Goal: Information Seeking & Learning: Find specific fact

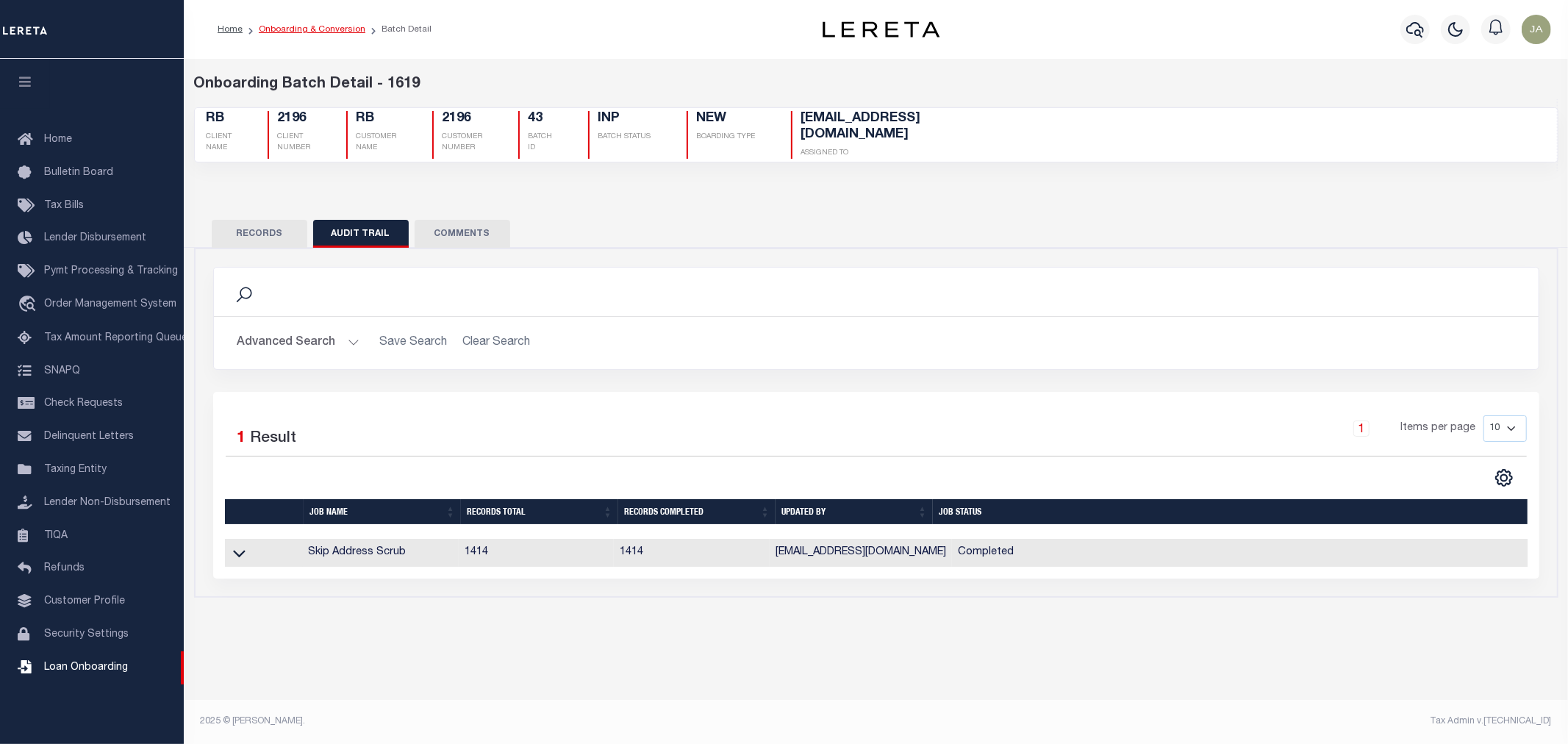
click at [317, 26] on link "Onboarding & Conversion" at bounding box center [311, 29] width 107 height 9
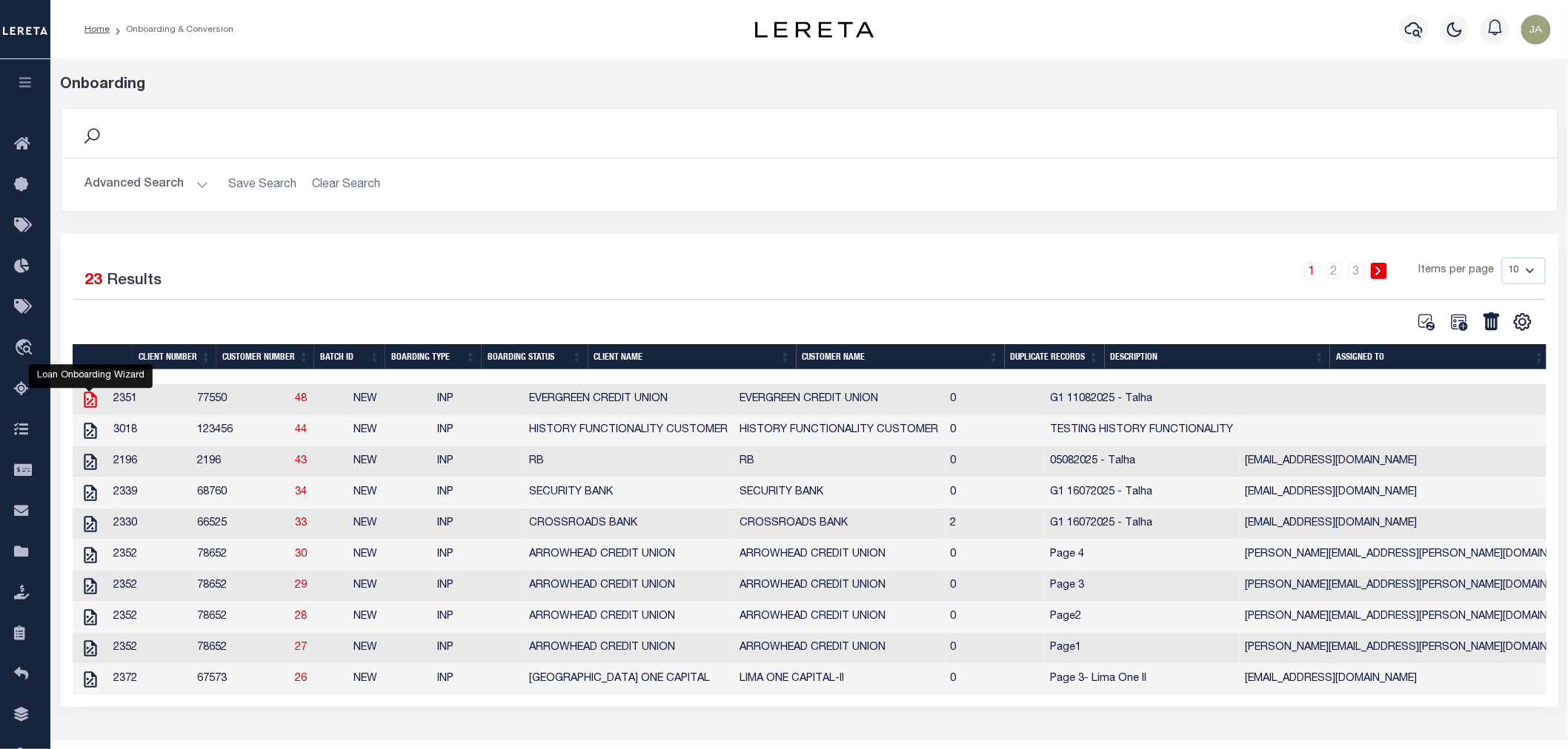
click at [82, 403] on icon "" at bounding box center [91, 400] width 19 height 19
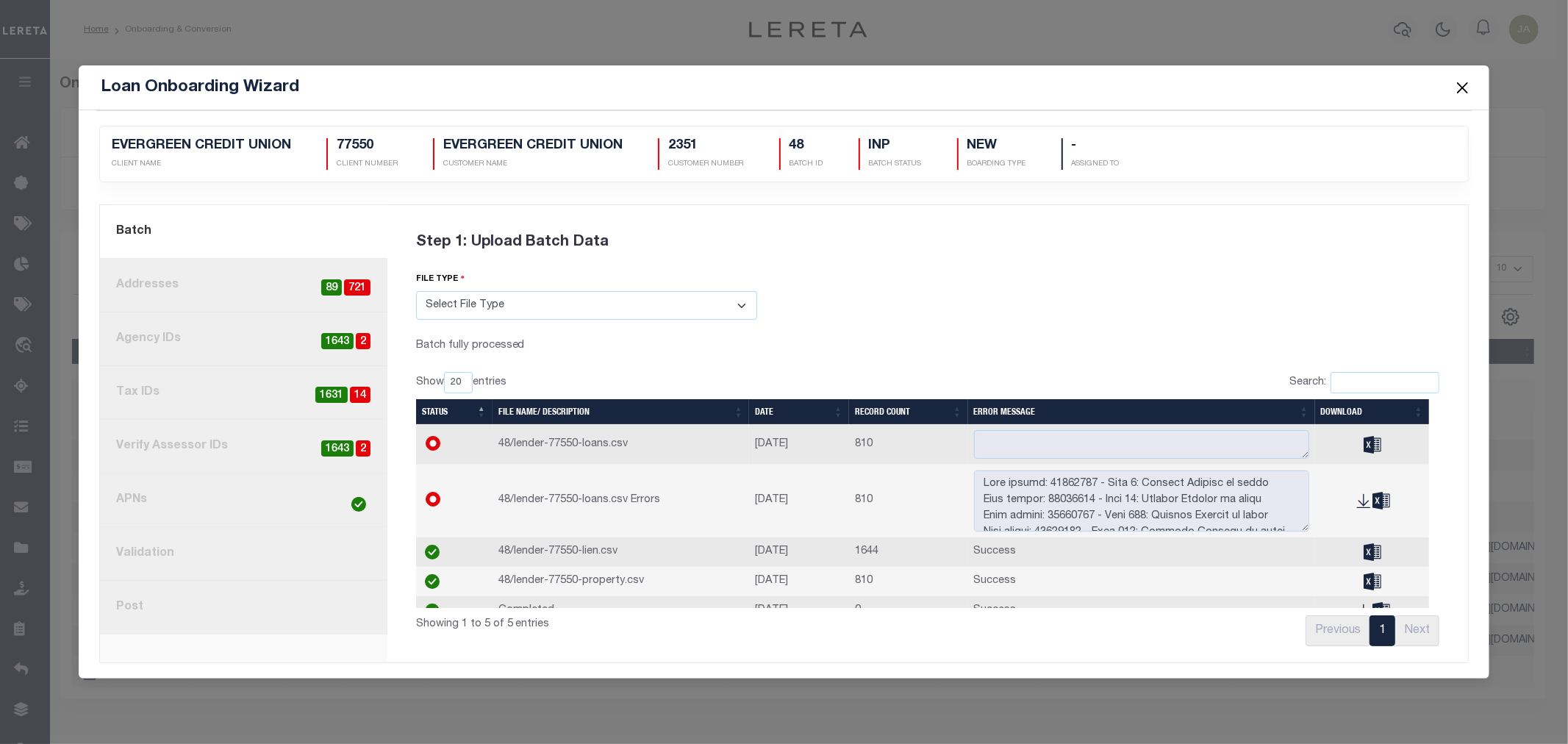
click at [350, 400] on span "14" at bounding box center [360, 395] width 21 height 17
radio input "true"
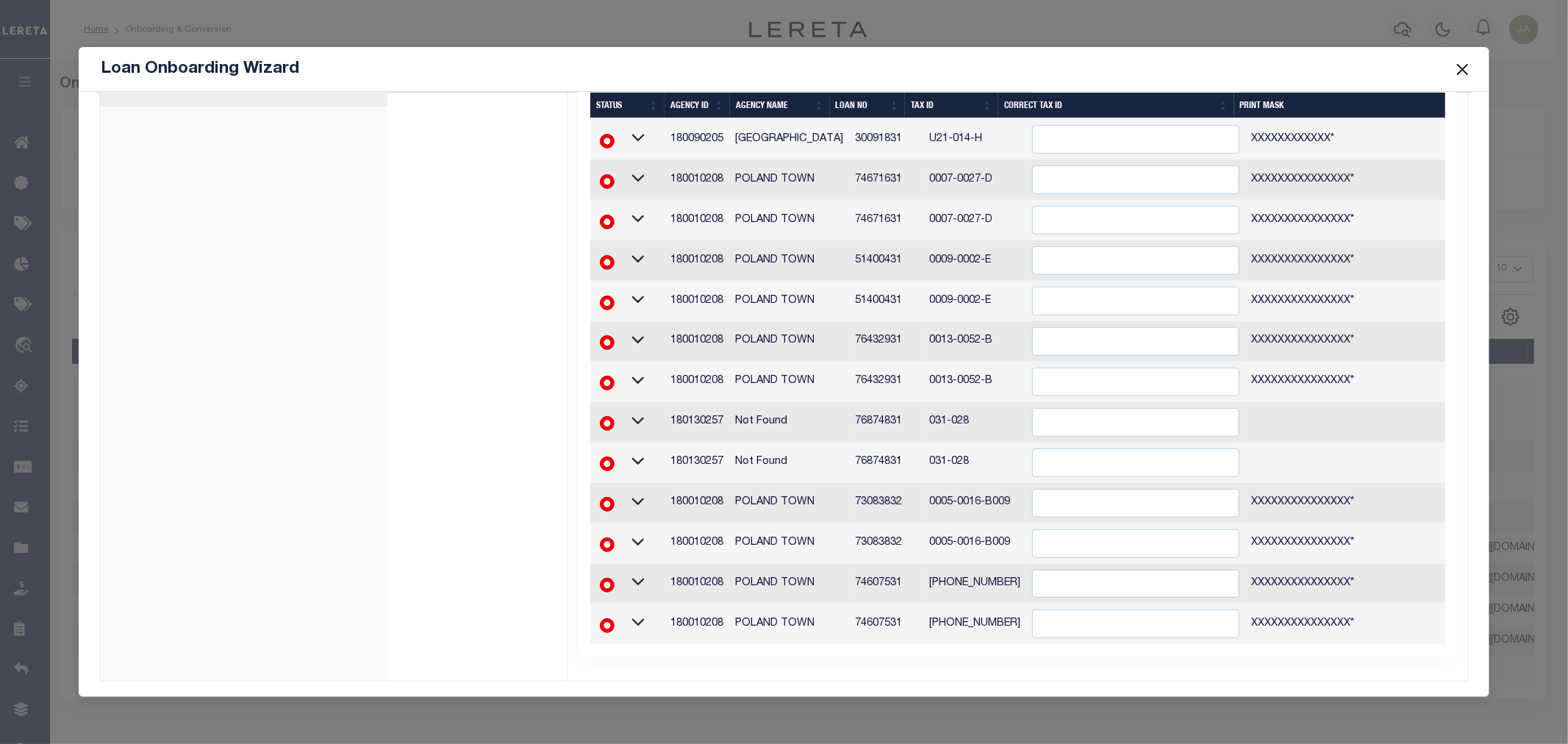
scroll to position [276, 0]
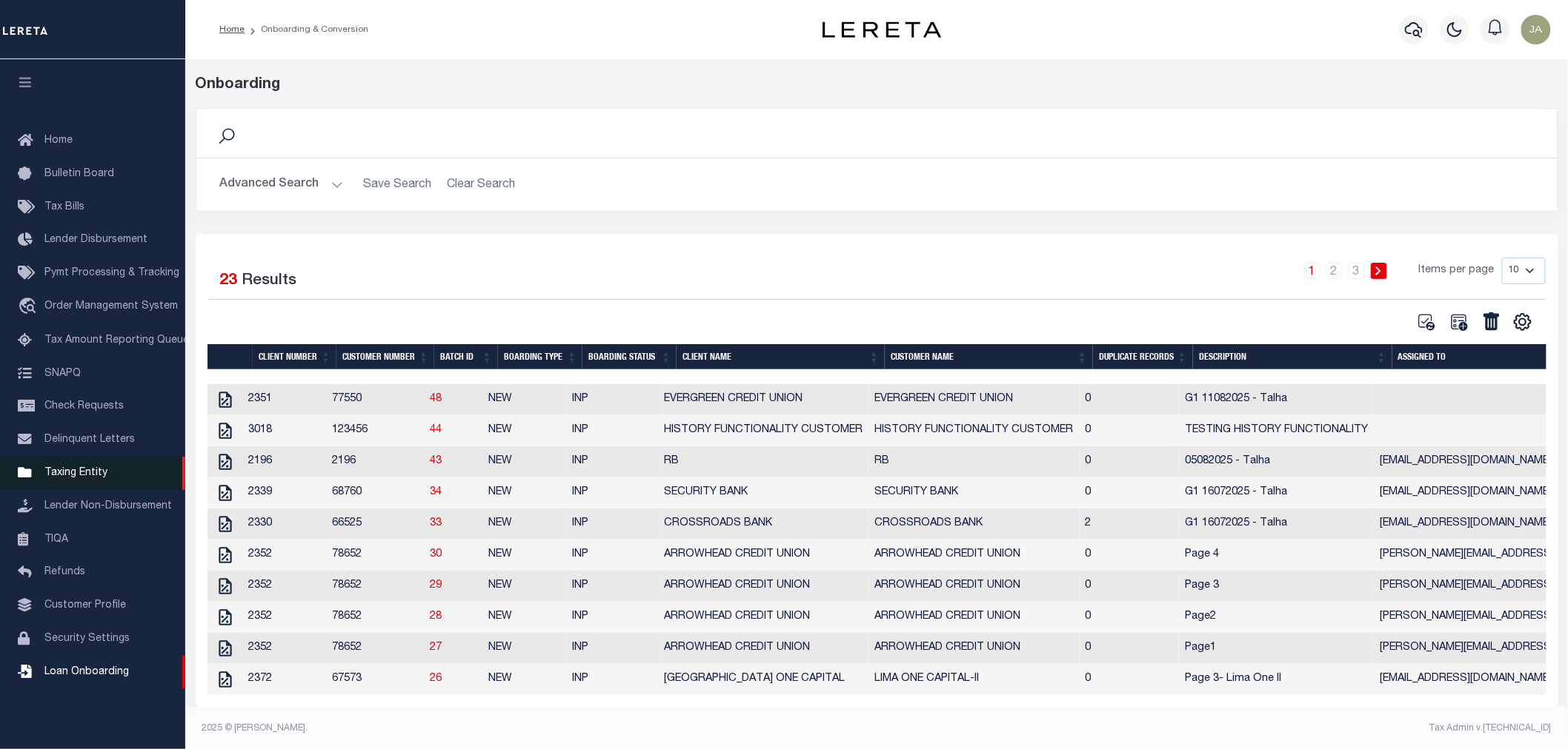
click at [97, 475] on span "Taxing Entity" at bounding box center [76, 473] width 63 height 10
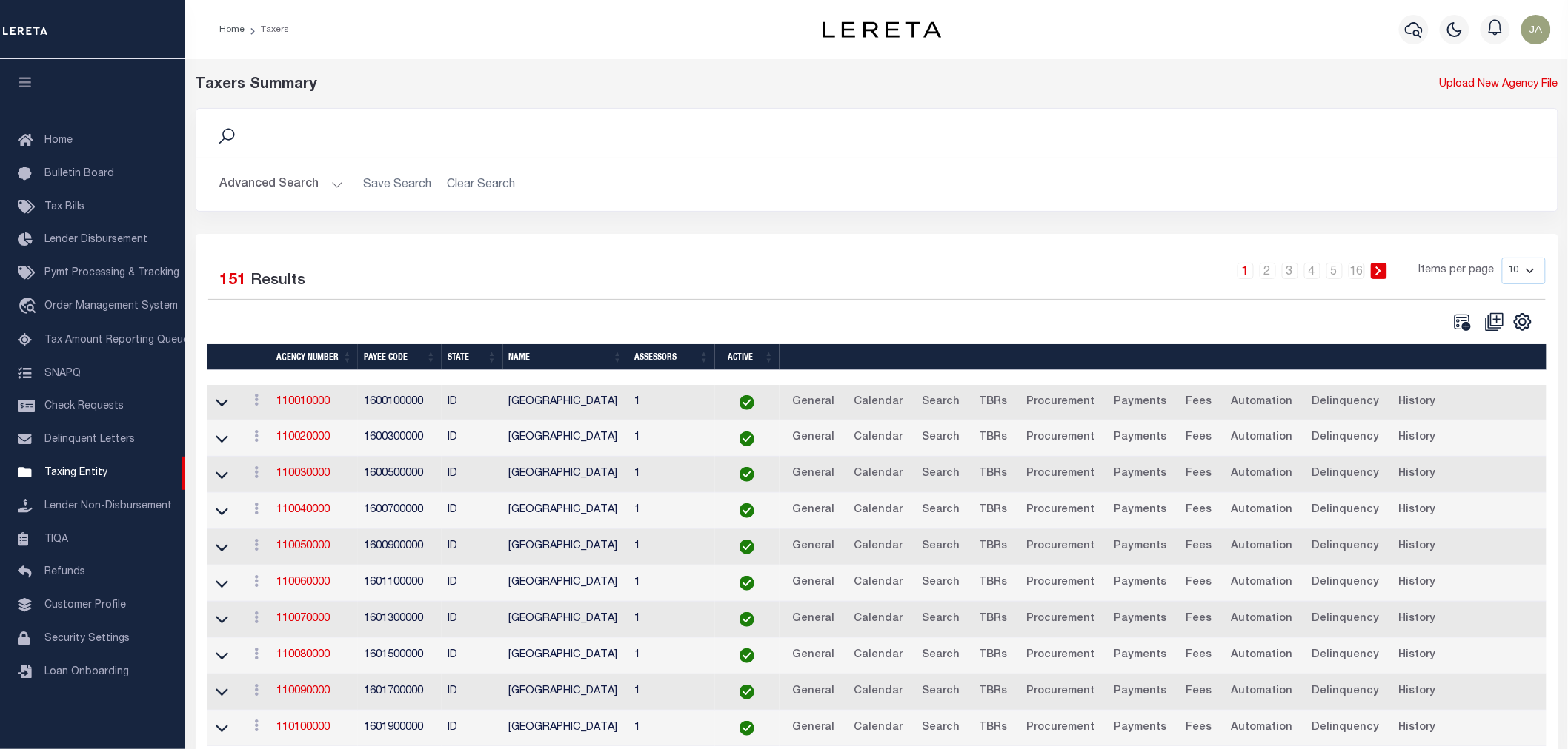
click at [334, 183] on button "Advanced Search" at bounding box center [282, 185] width 123 height 29
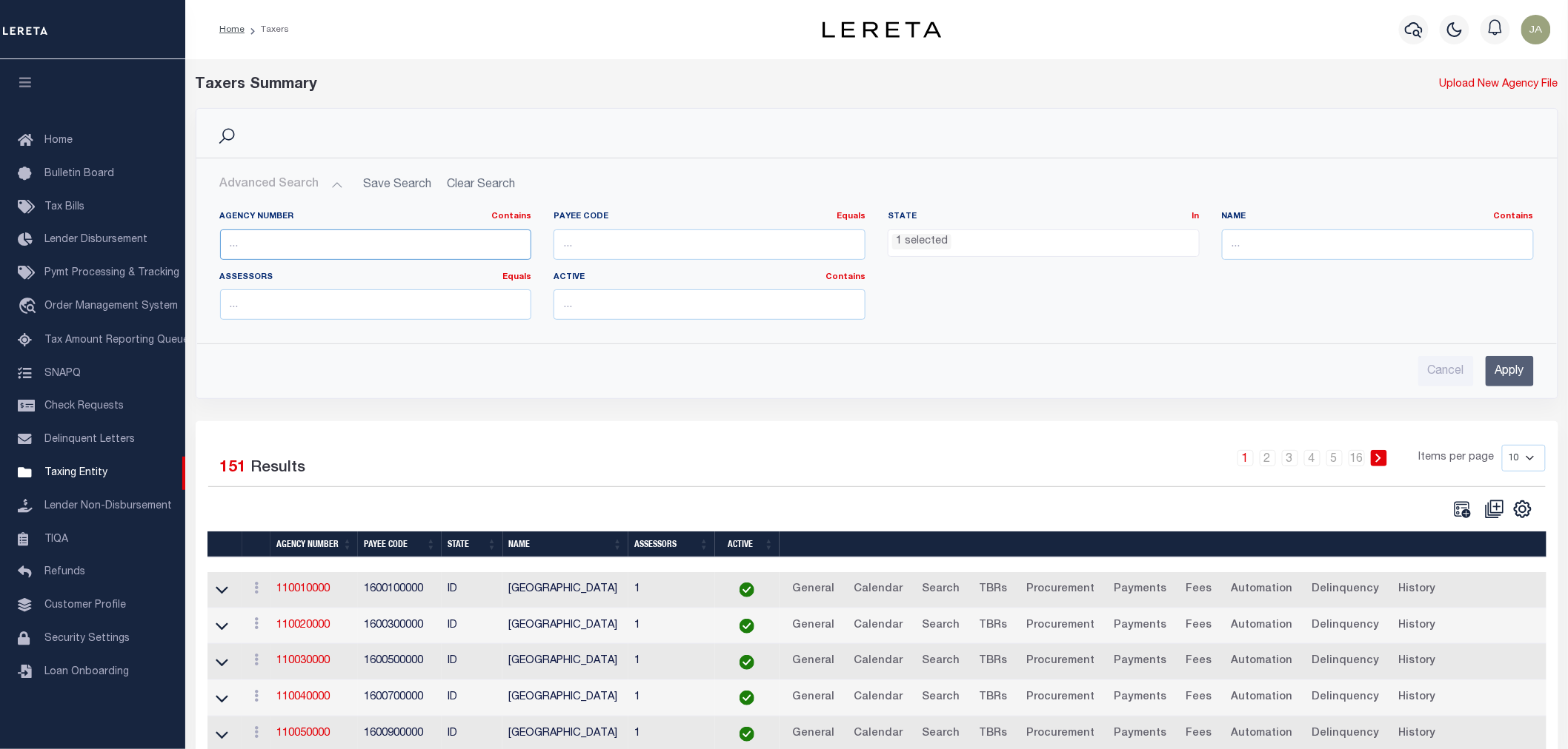
click at [384, 250] on input "text" at bounding box center [376, 244] width 312 height 30
type input "180010208"
click at [1500, 363] on input "Apply" at bounding box center [1509, 371] width 48 height 30
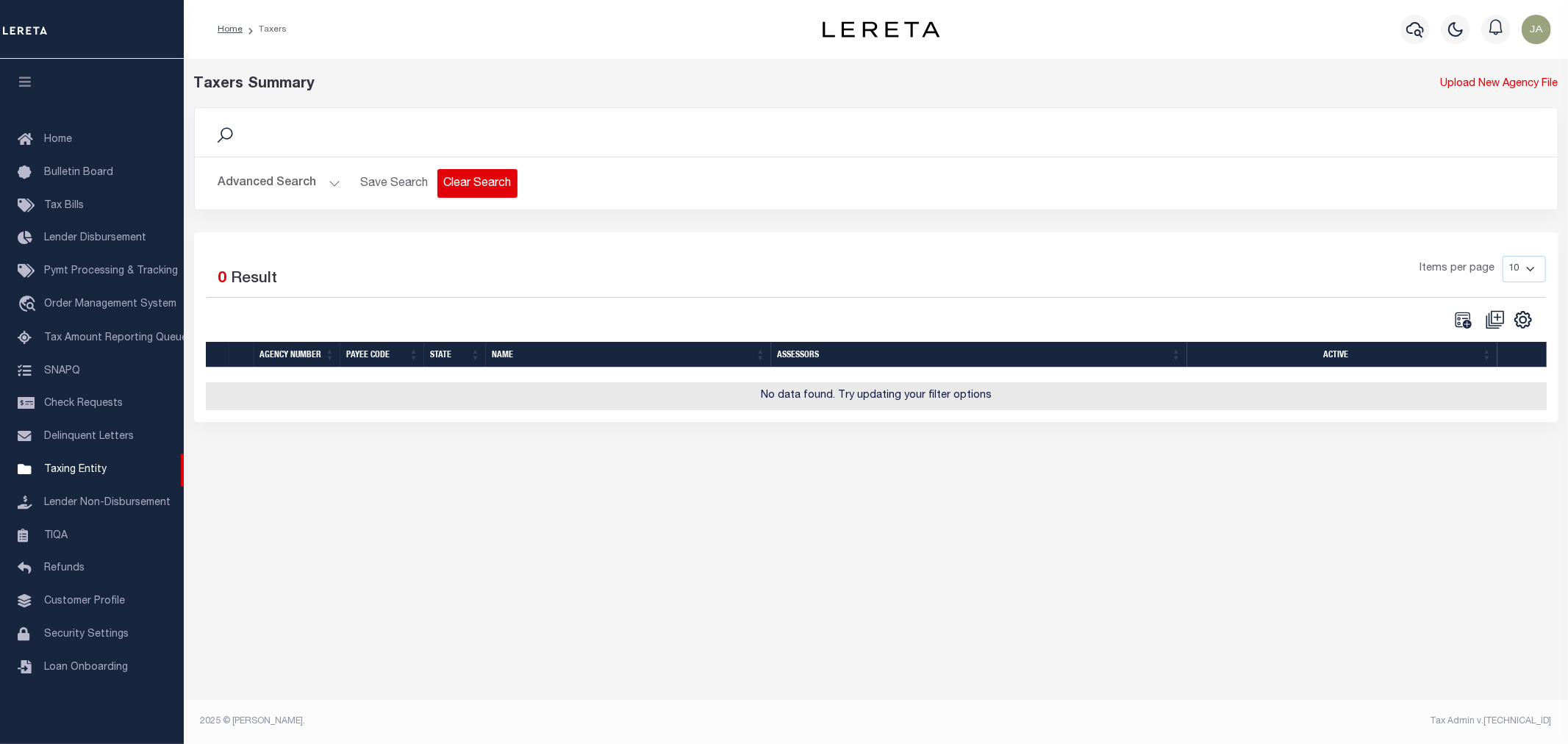
click at [479, 186] on button "Clear Search" at bounding box center [477, 183] width 80 height 29
select select
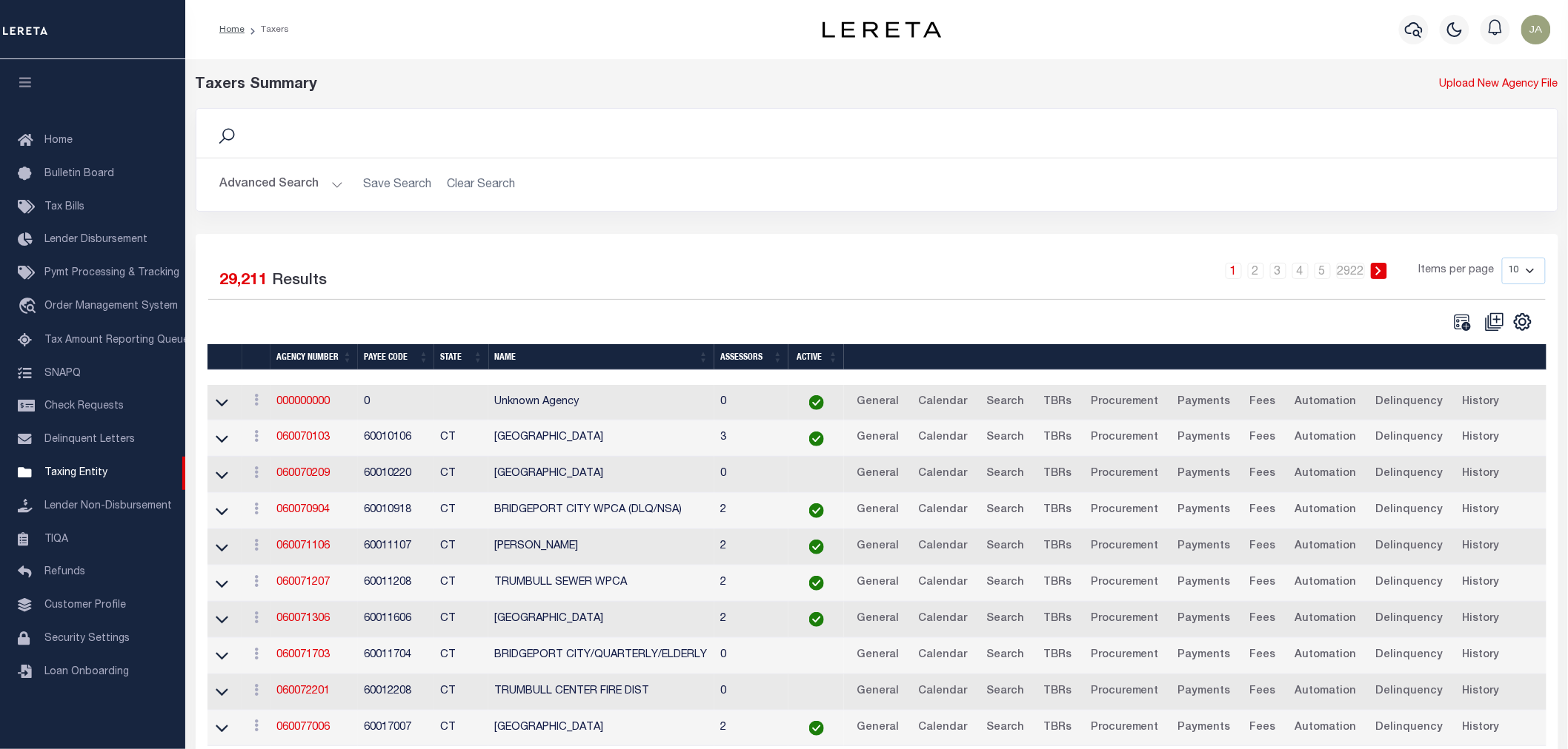
click at [329, 186] on button "Advanced Search" at bounding box center [282, 185] width 123 height 29
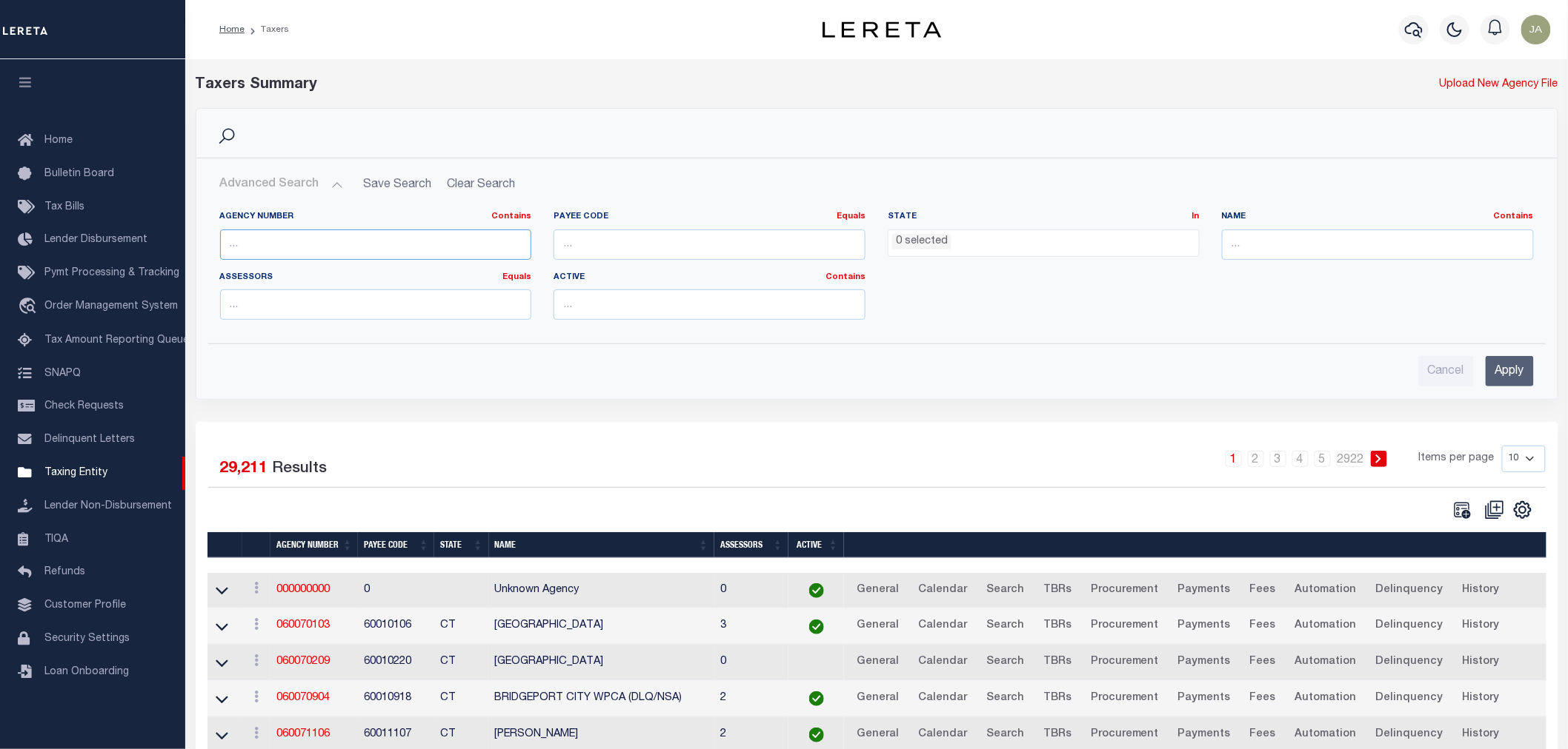
click at [327, 237] on input "text" at bounding box center [376, 244] width 312 height 30
type input "180010208"
click at [1494, 357] on input "Apply" at bounding box center [1509, 371] width 48 height 30
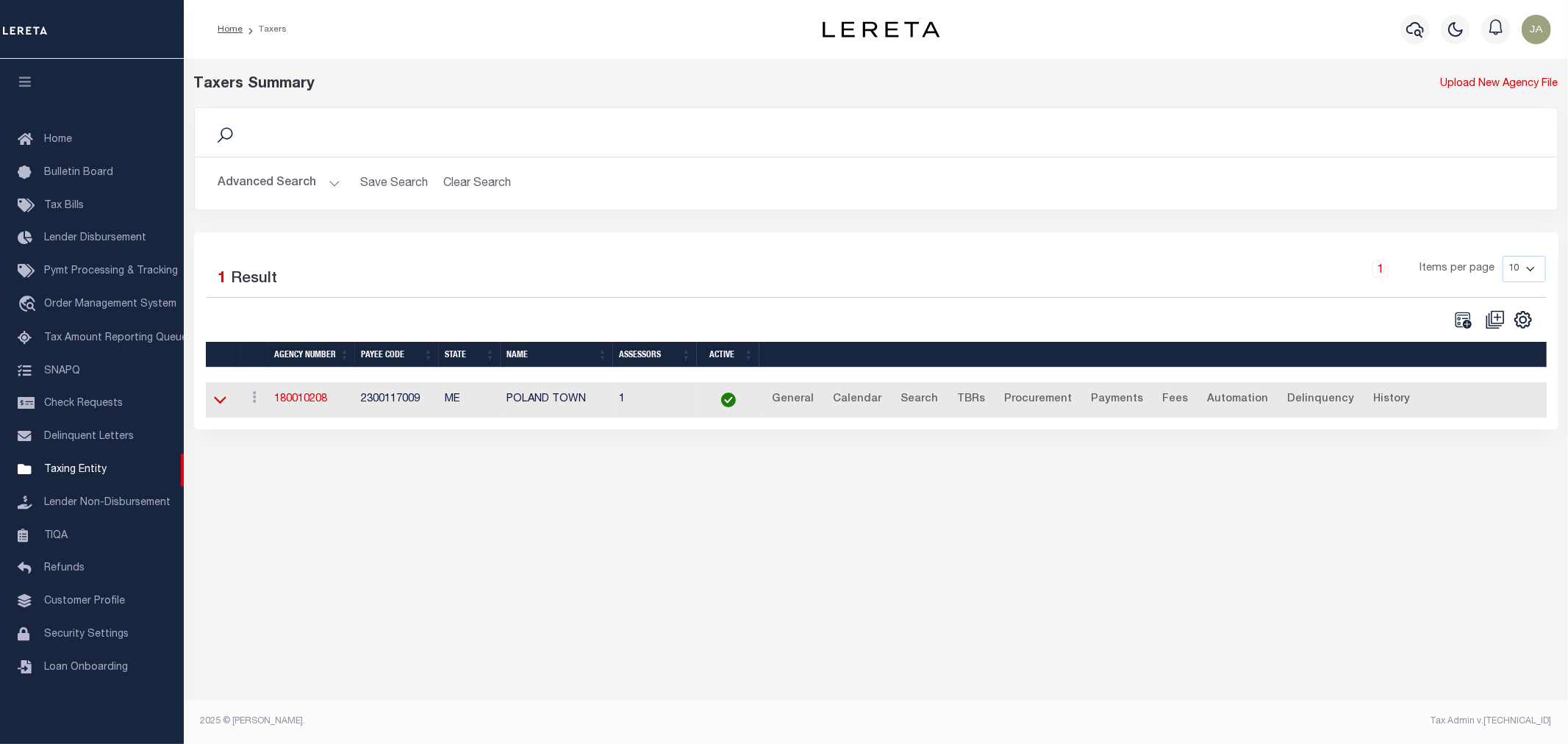
click at [224, 402] on icon at bounding box center [220, 401] width 13 height 7
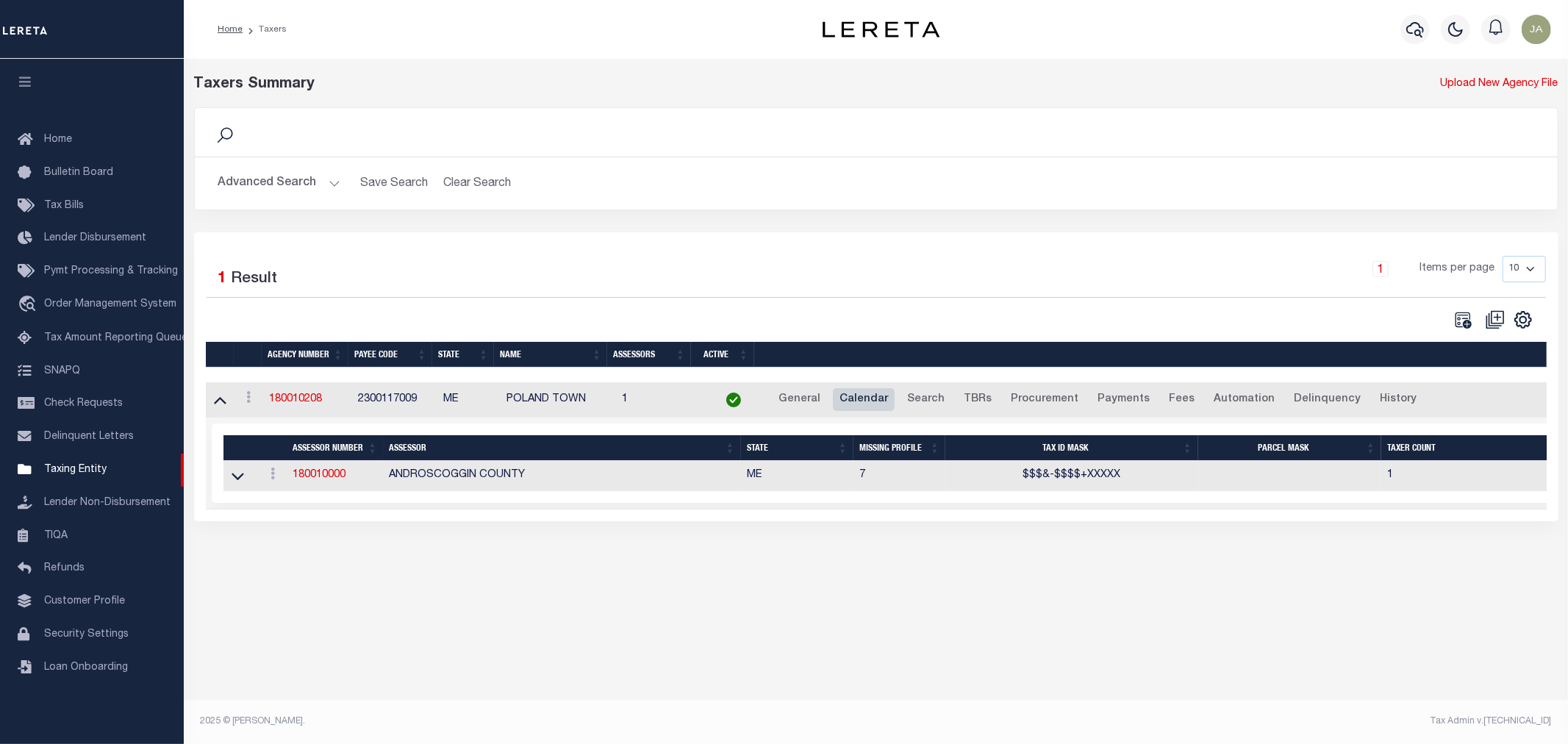
click at [840, 399] on link "Calendar" at bounding box center [864, 400] width 62 height 24
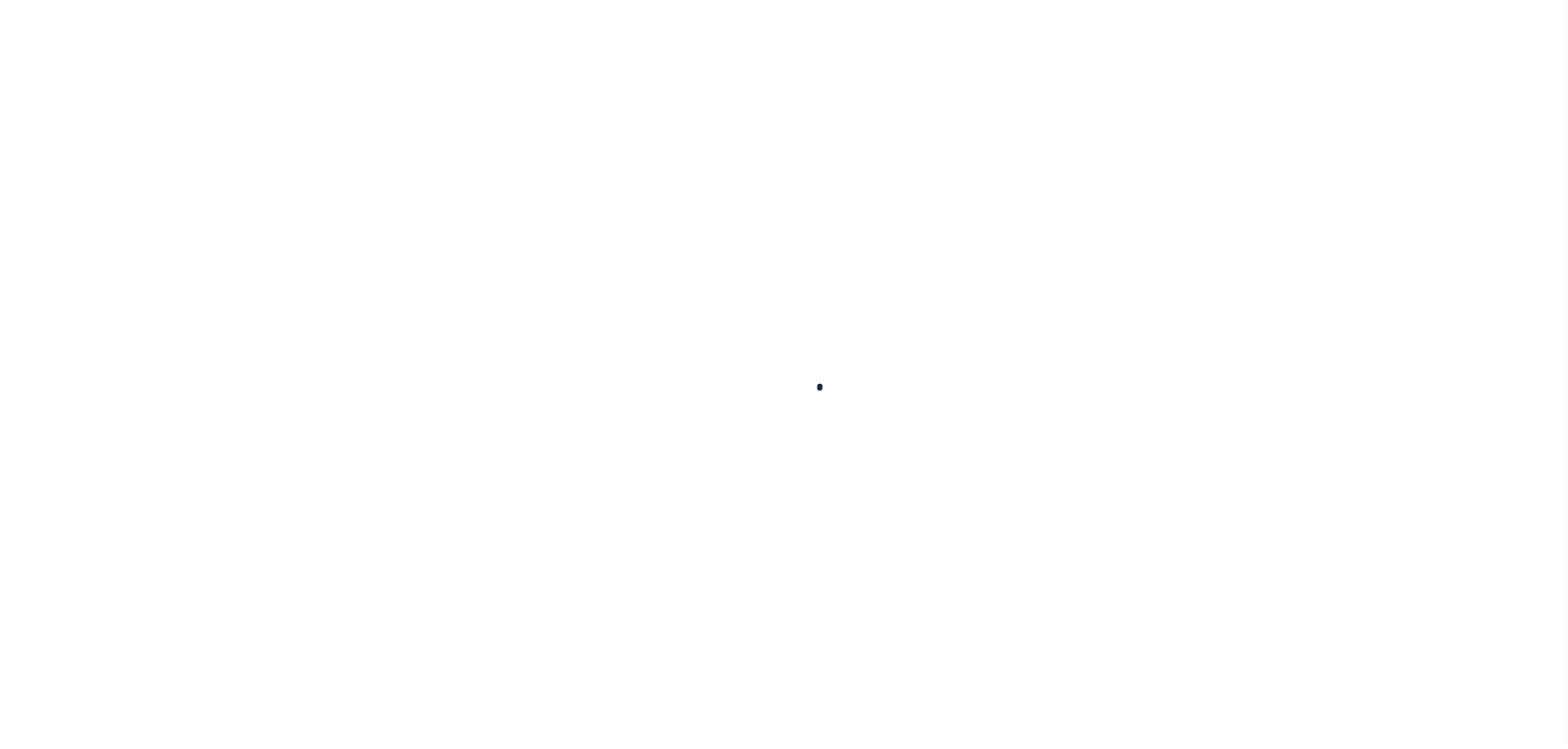
select select
checkbox input "false"
type input "1"
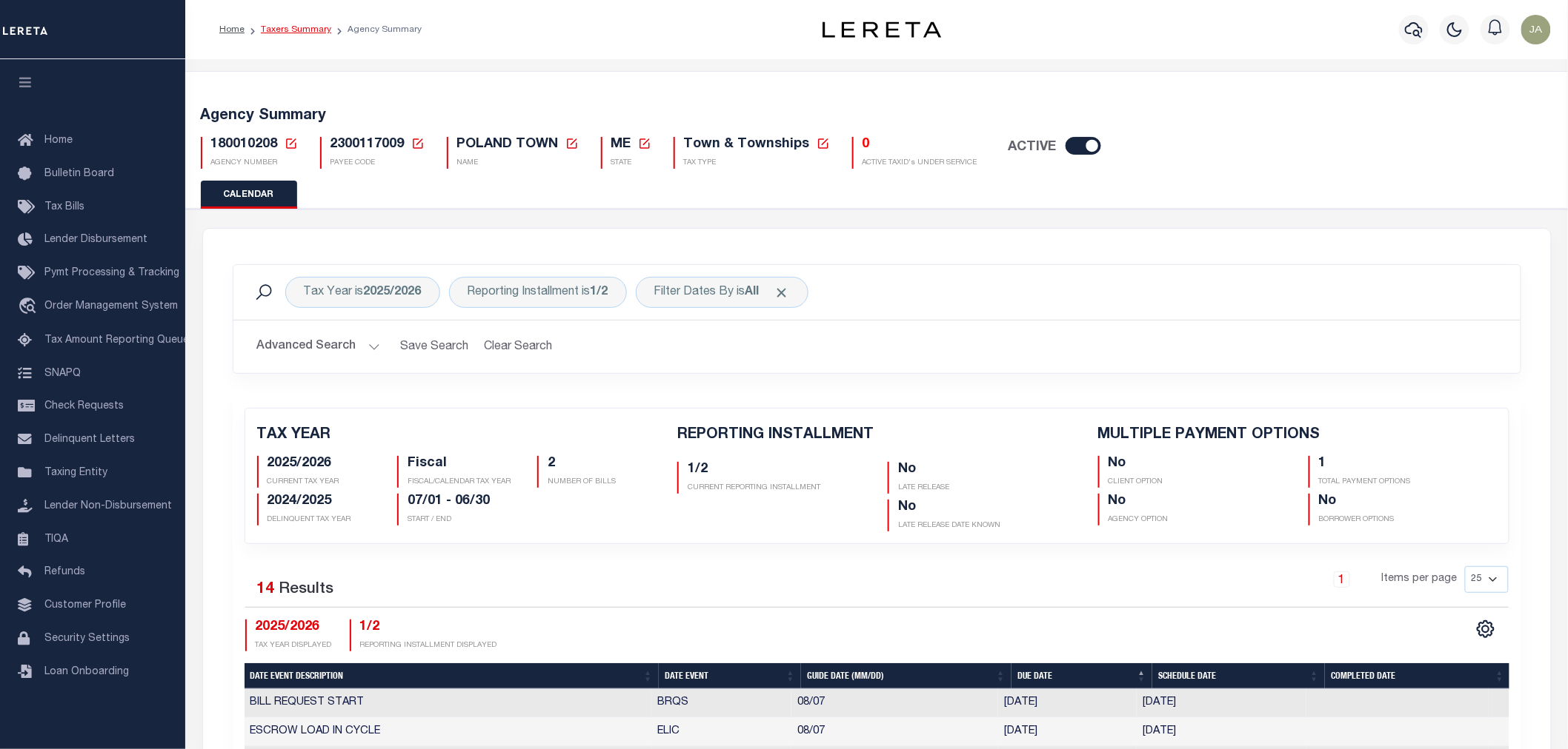
click at [302, 31] on link "Taxers Summary" at bounding box center [295, 30] width 70 height 9
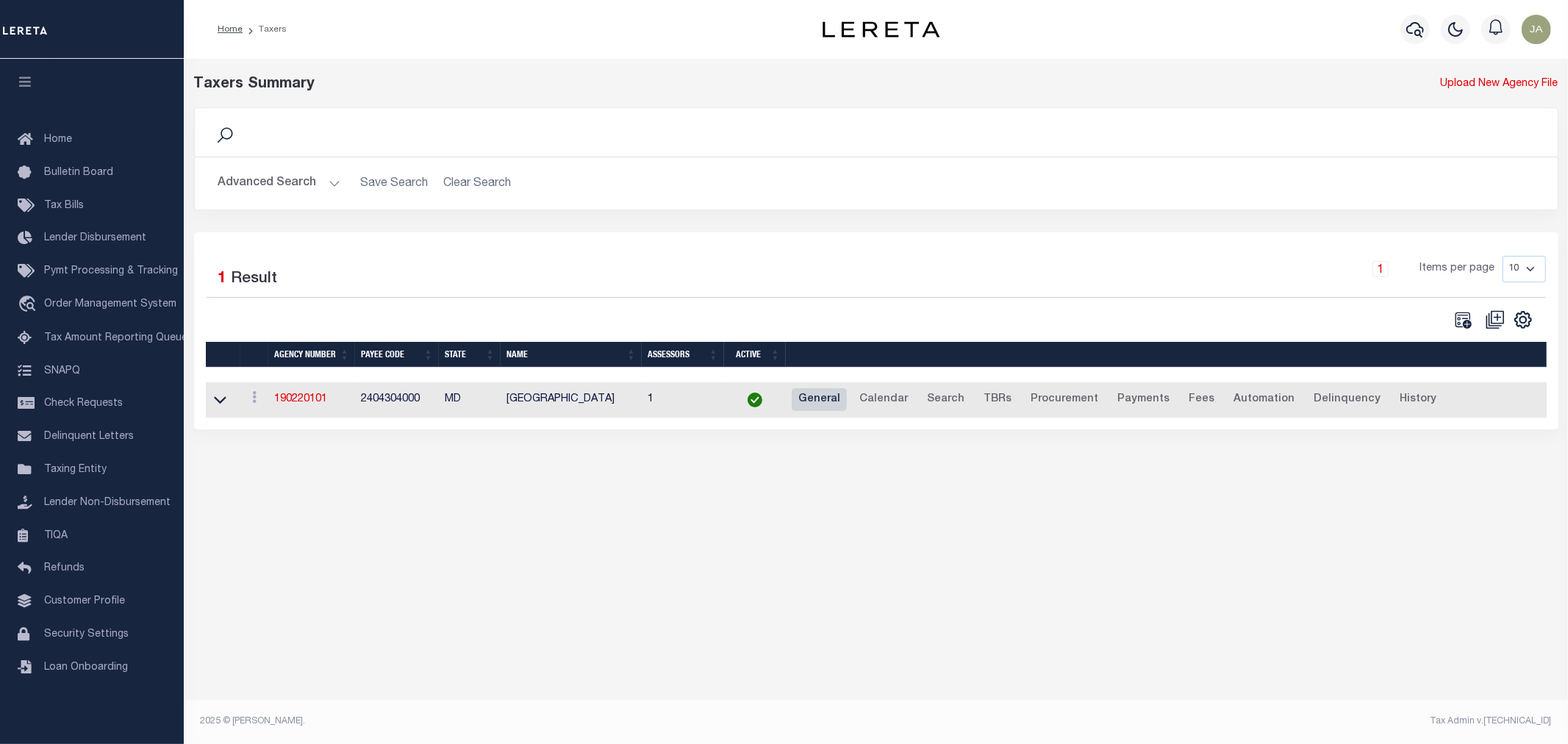
click at [808, 401] on link "General" at bounding box center [819, 400] width 55 height 24
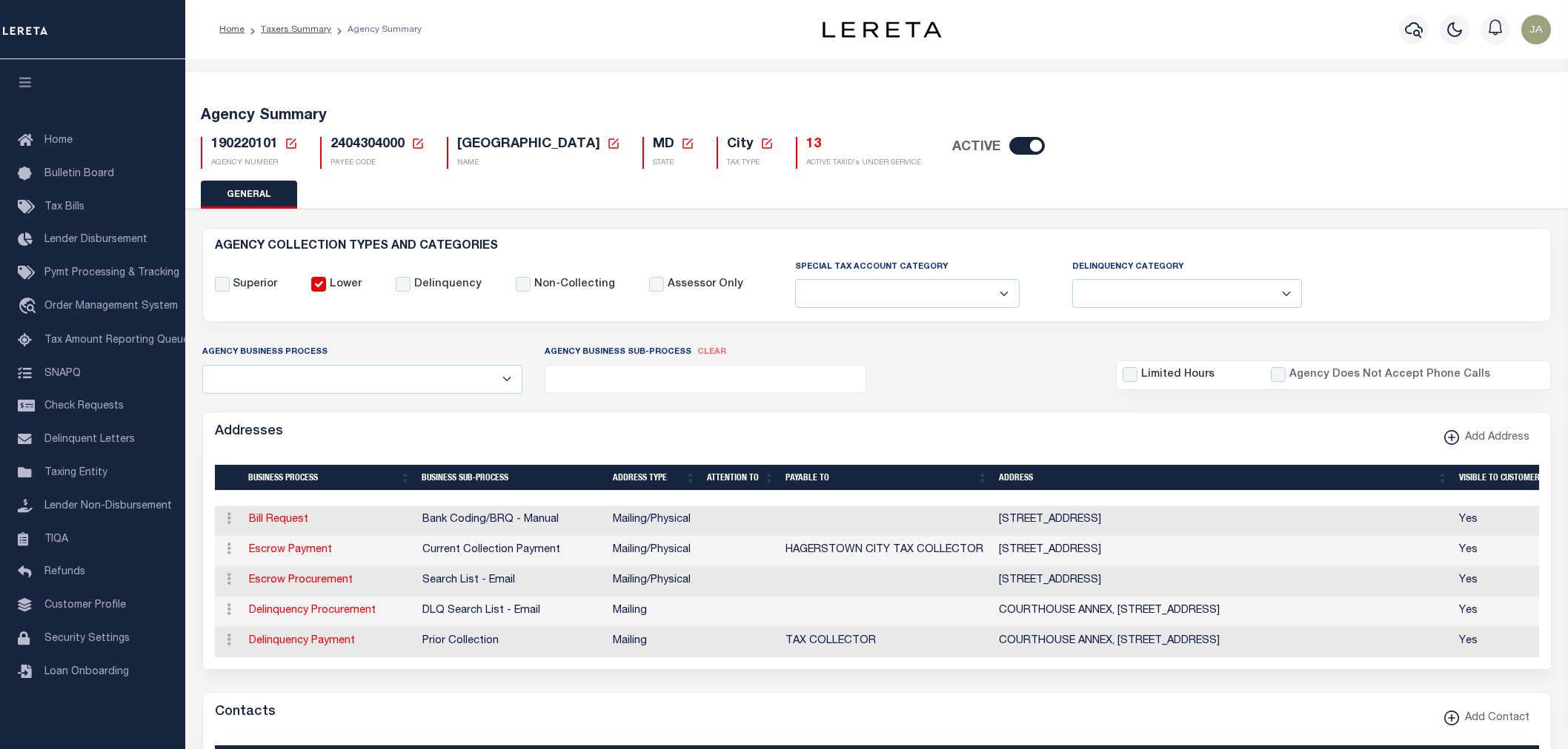
select select
click at [275, 31] on link "Taxers Summary" at bounding box center [295, 30] width 70 height 9
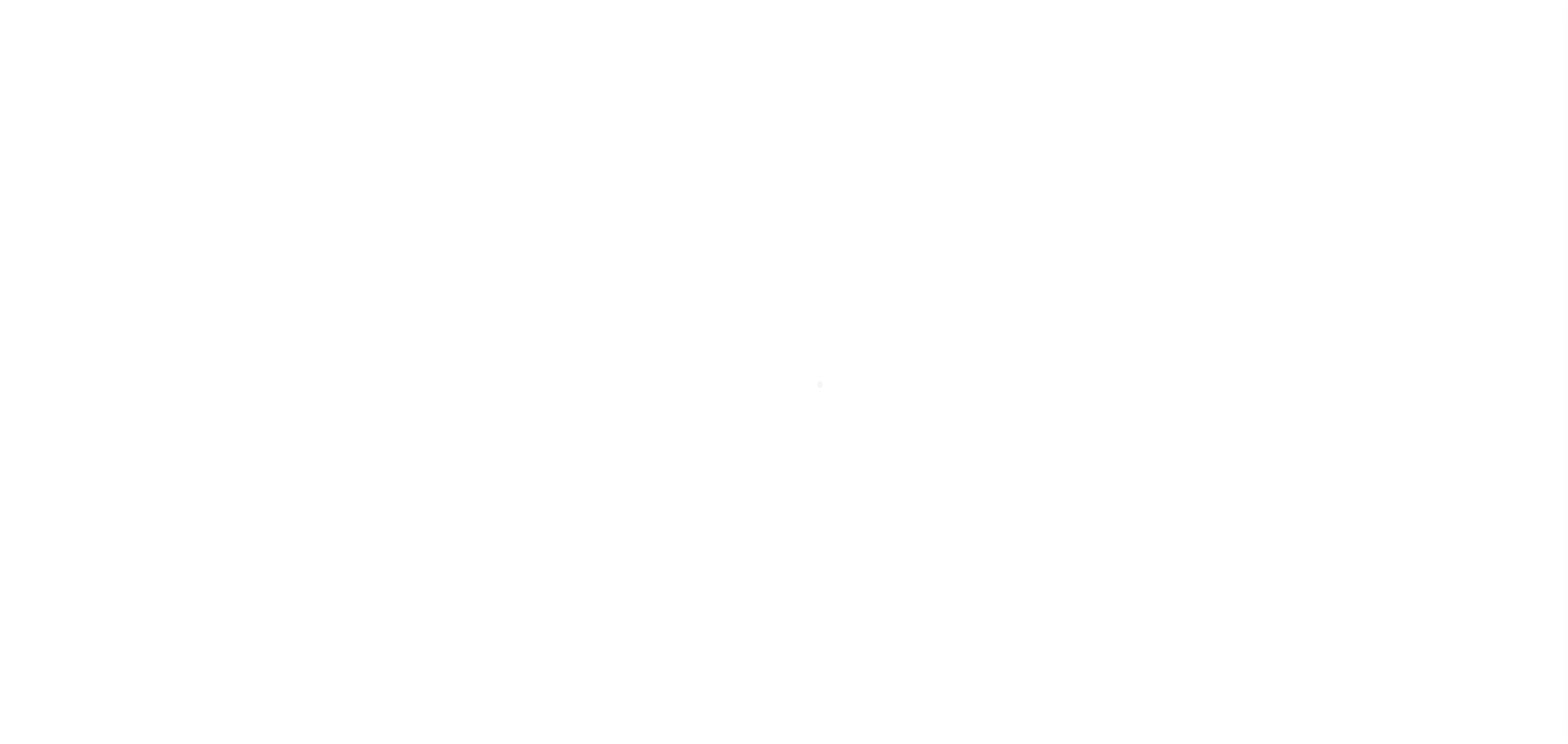
select select
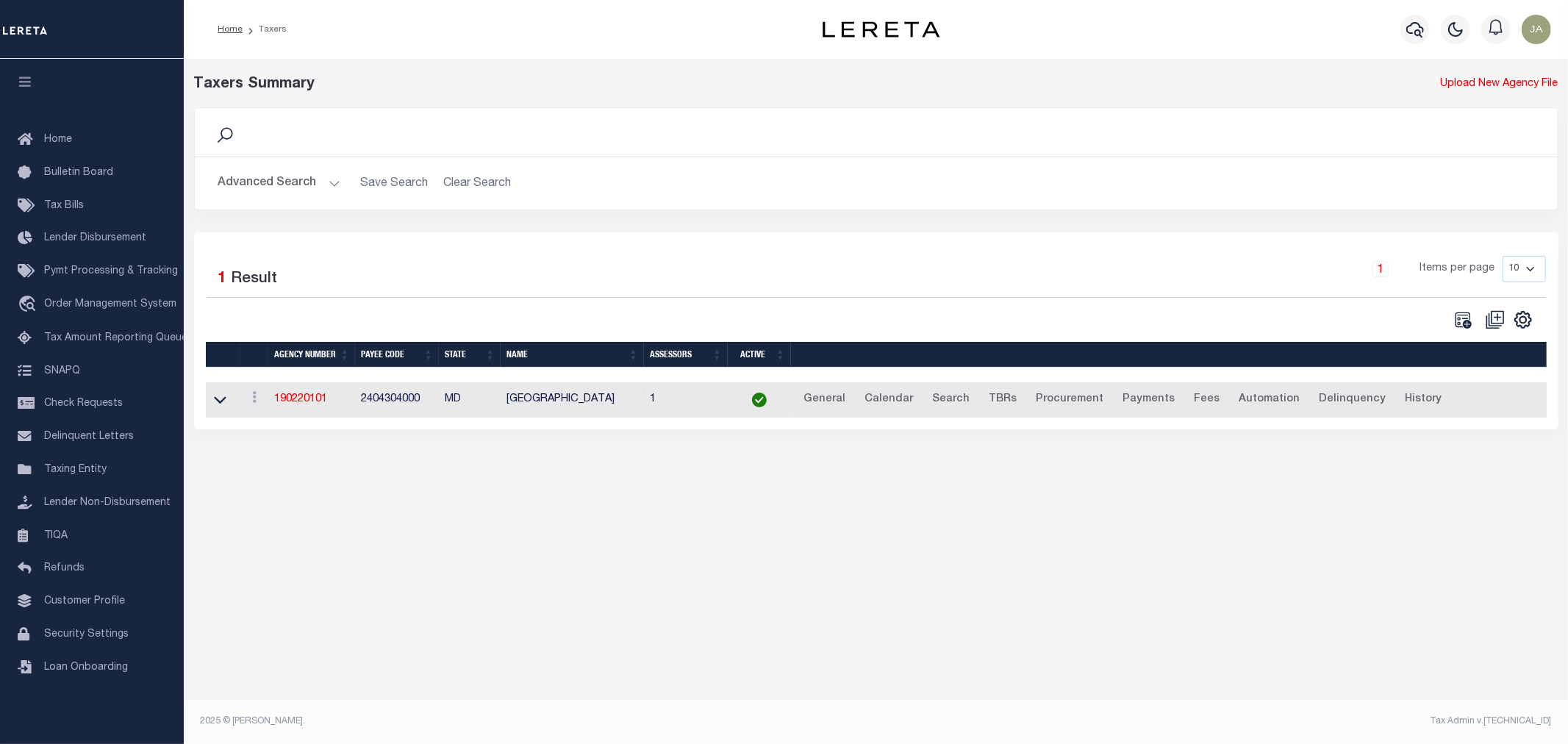
click at [331, 186] on button "Advanced Search" at bounding box center [280, 183] width 122 height 29
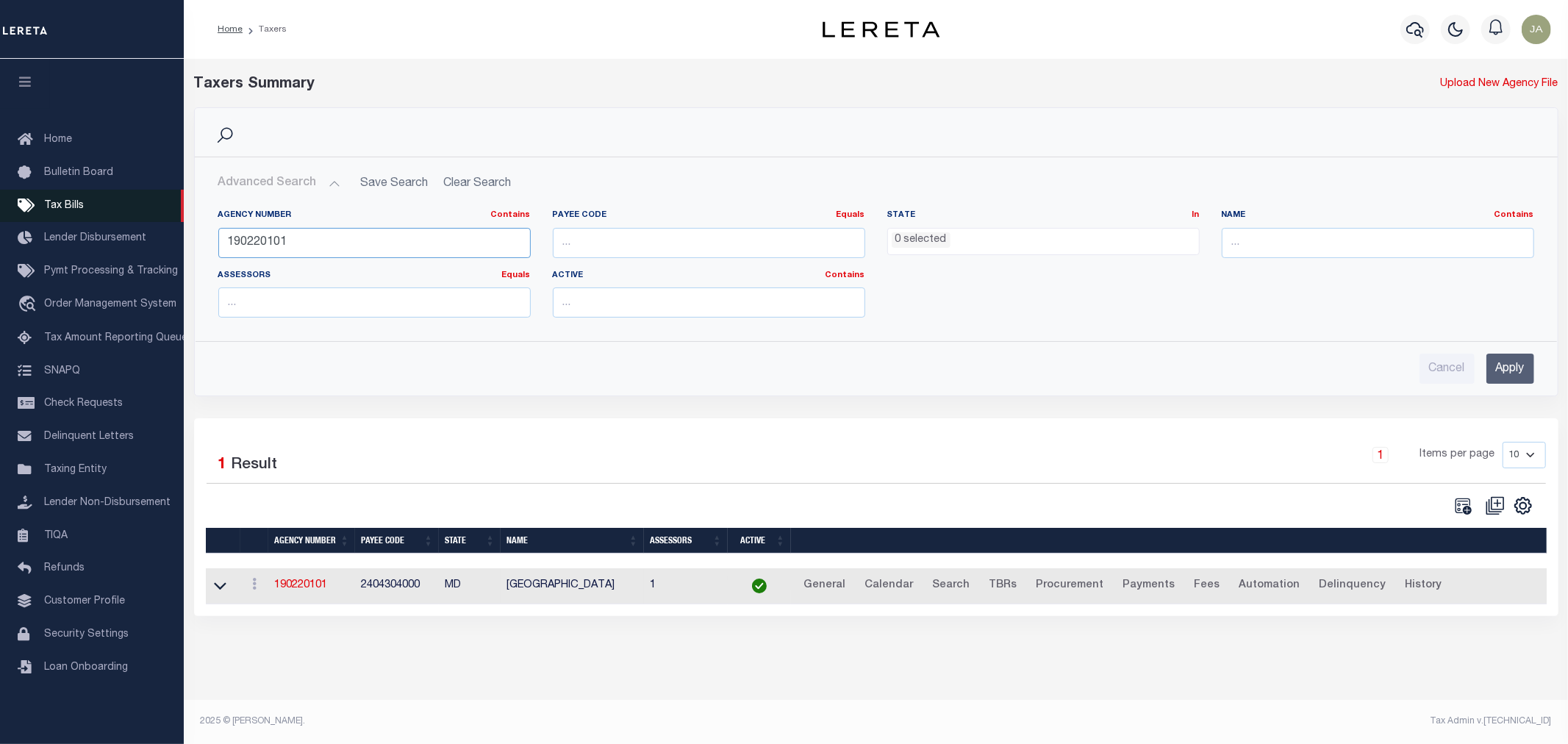
drag, startPoint x: 342, startPoint y: 236, endPoint x: 0, endPoint y: 221, distance: 342.3
click at [0, 221] on div "Home Taxers Profile" at bounding box center [784, 364] width 1568 height 729
type input "180010208"
click at [1517, 362] on input "Apply" at bounding box center [1510, 368] width 48 height 30
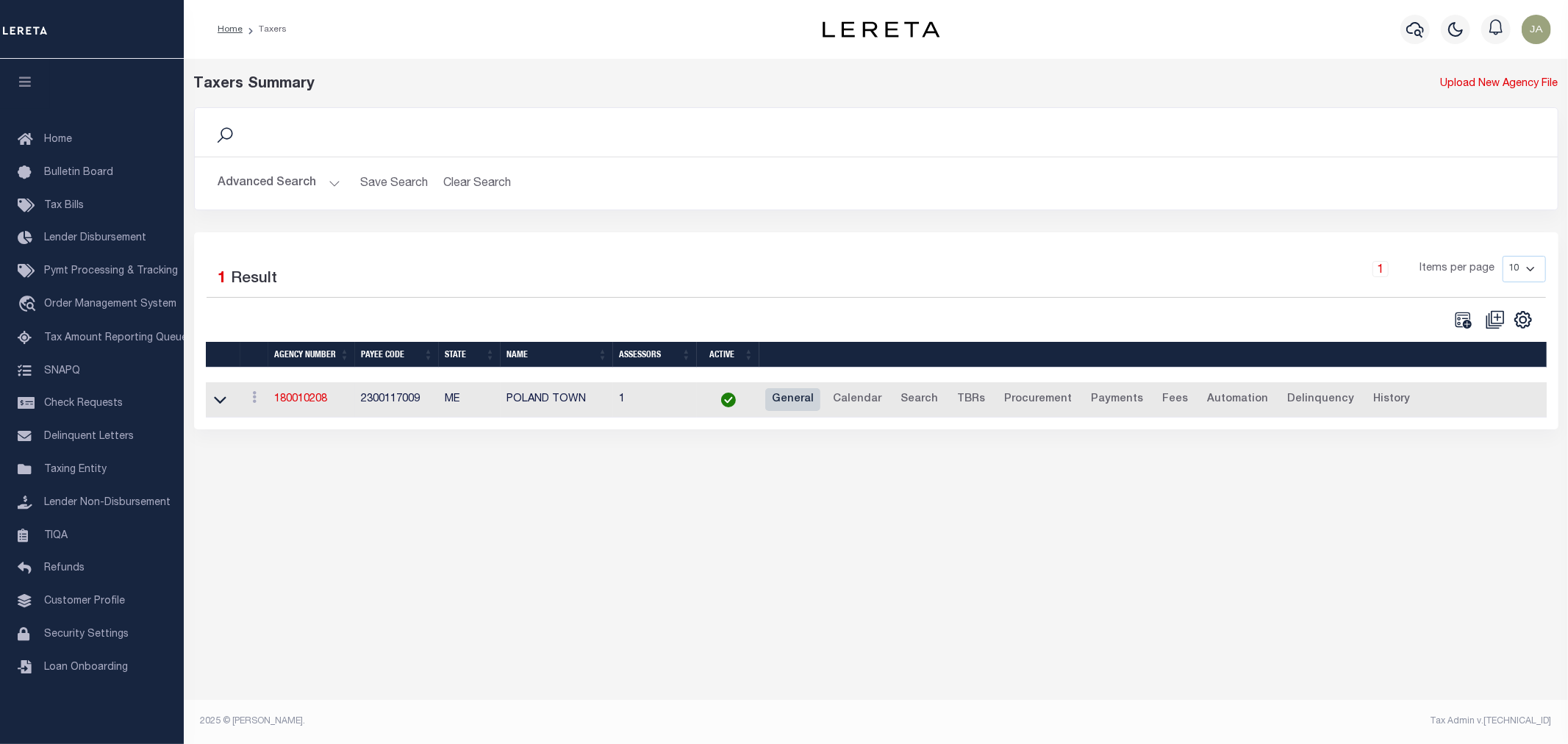
click at [790, 397] on link "General" at bounding box center [792, 400] width 55 height 24
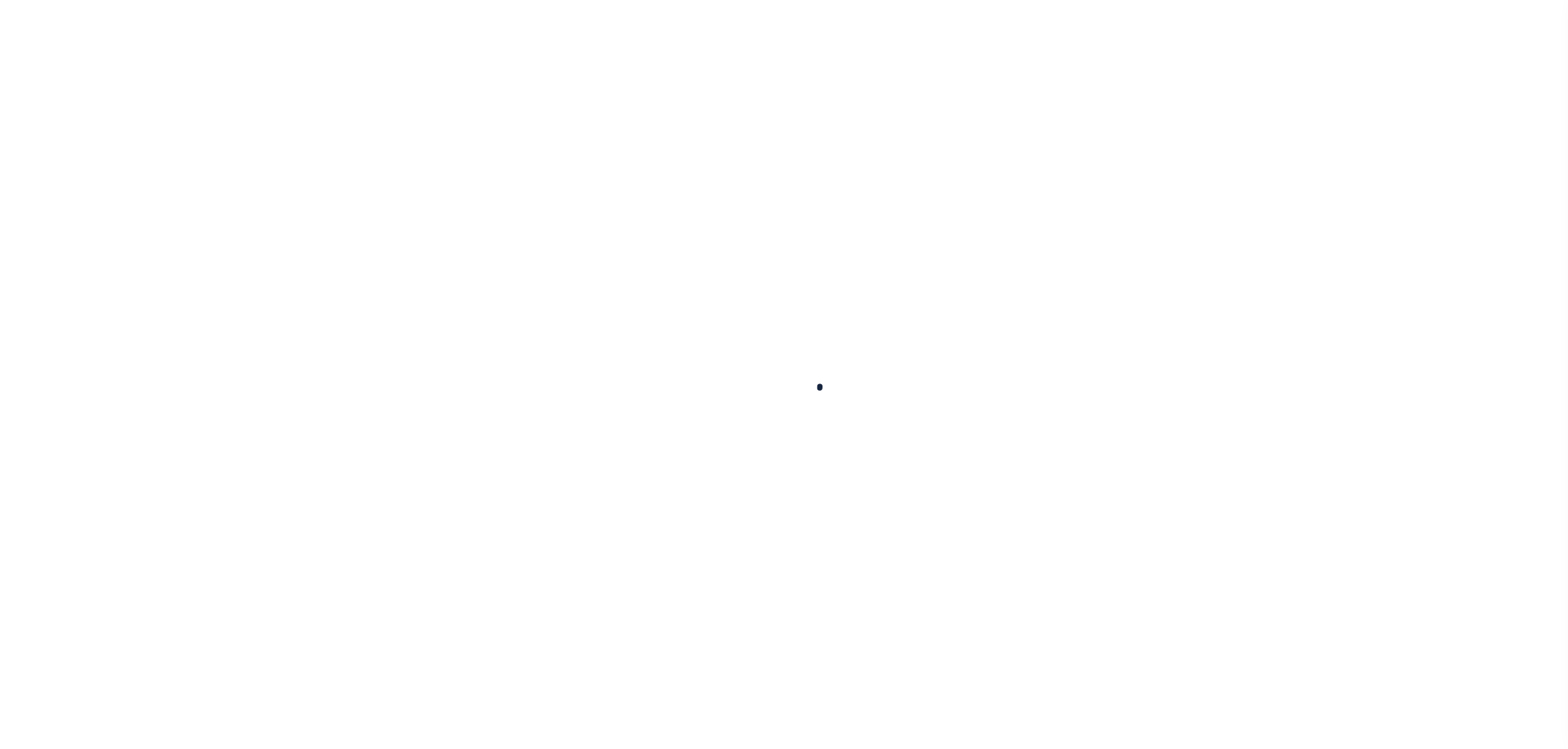
select select
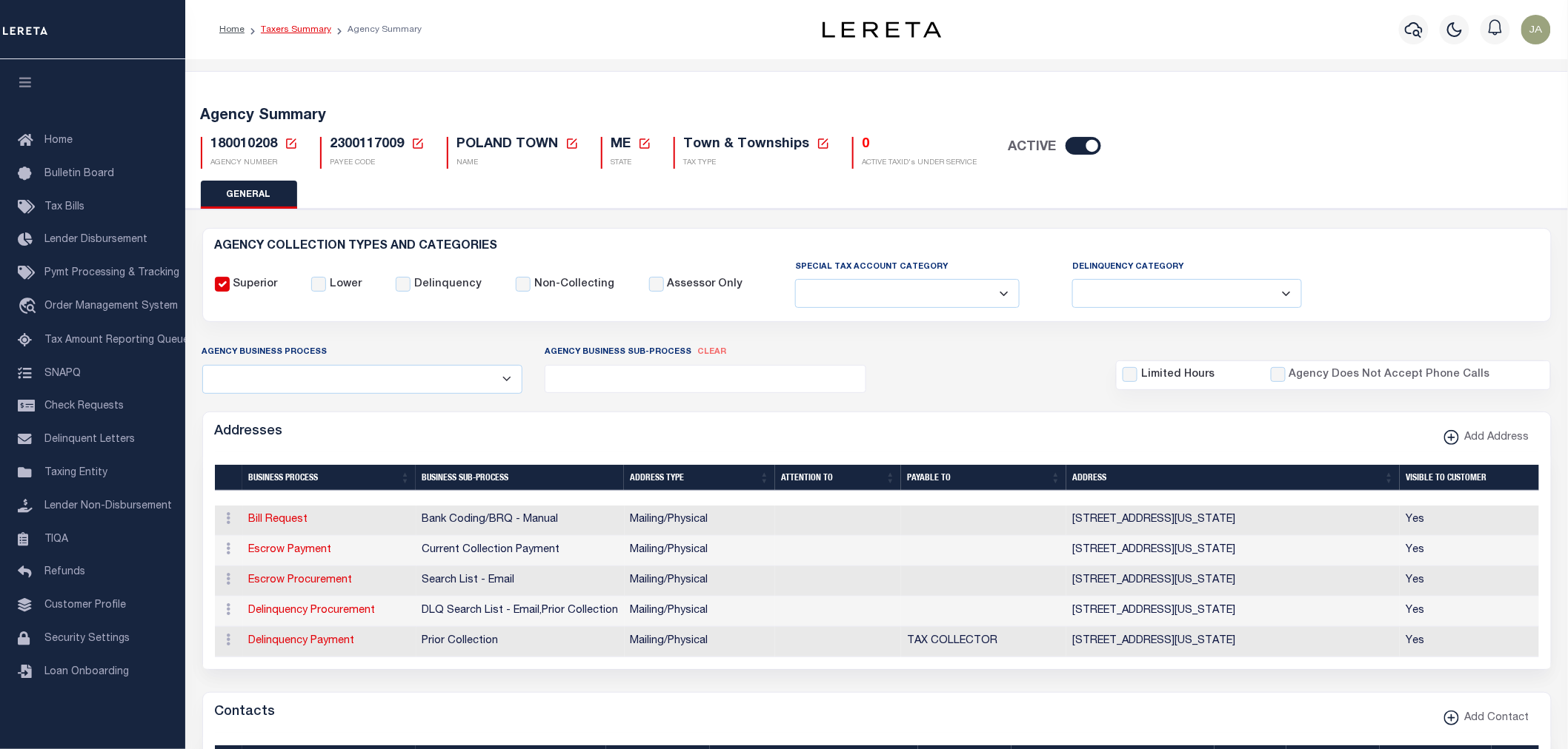
click at [294, 27] on link "Taxers Summary" at bounding box center [295, 30] width 70 height 9
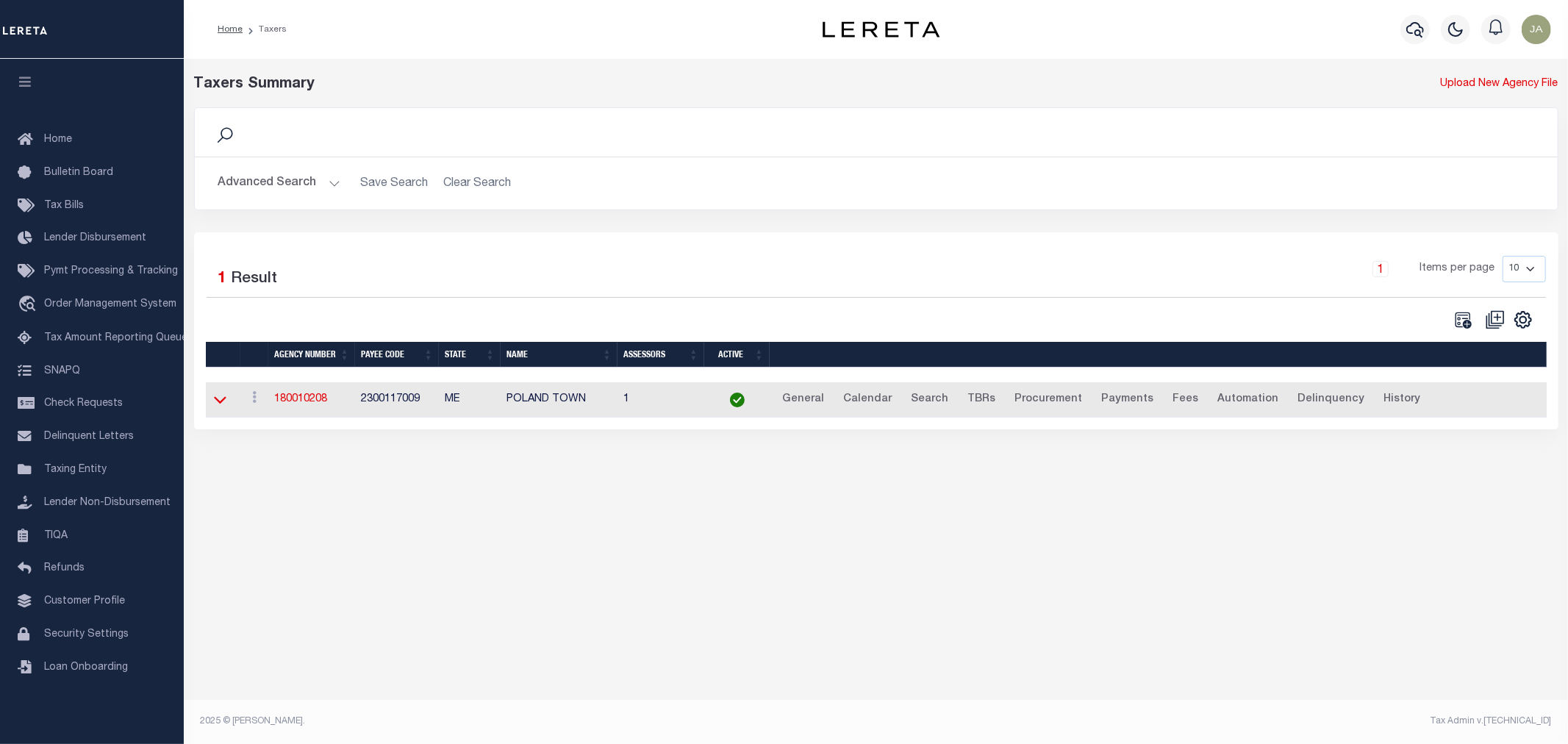
click at [219, 401] on icon at bounding box center [220, 399] width 13 height 15
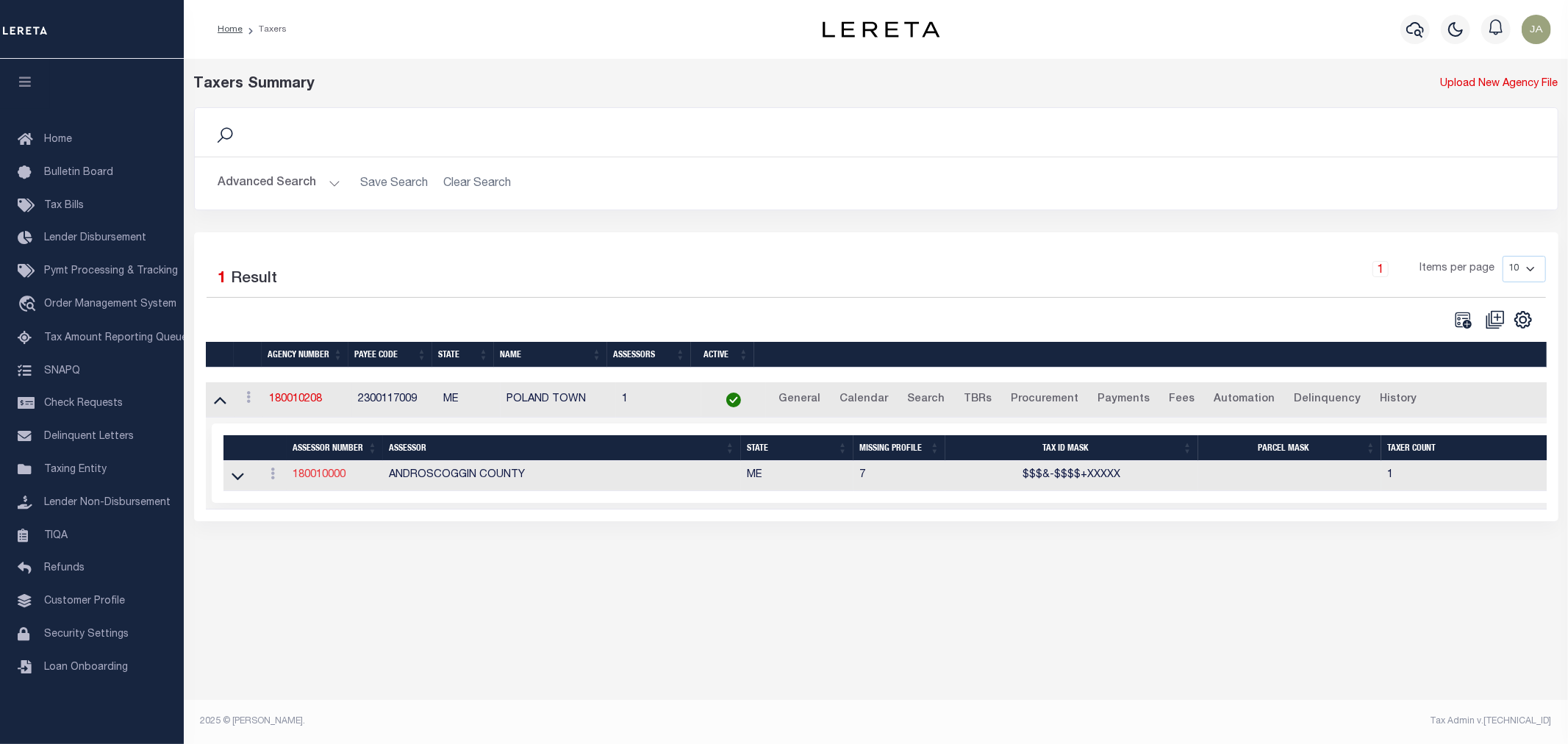
click at [318, 480] on link "180010000" at bounding box center [319, 475] width 53 height 10
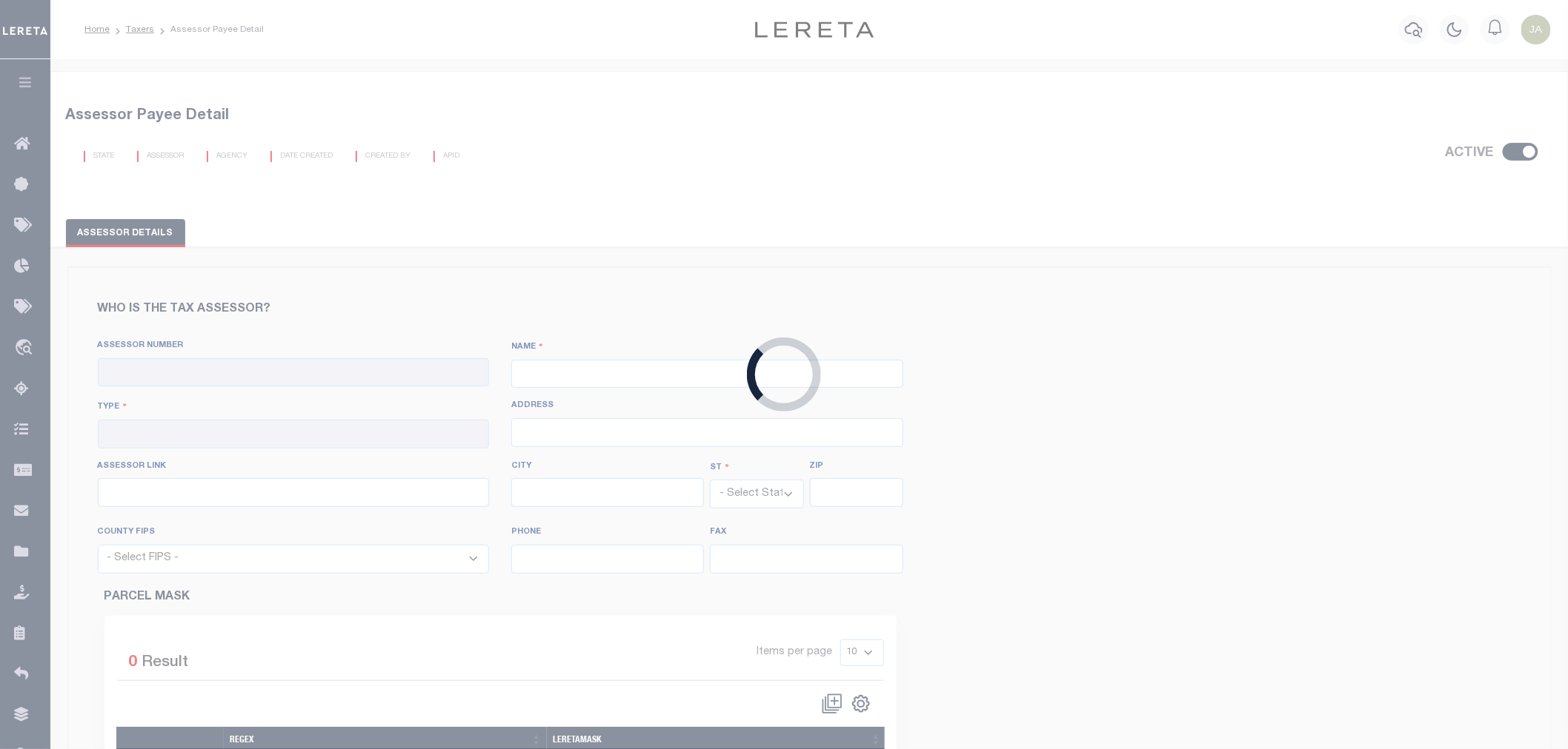
checkbox input "true"
type input "180010000"
type input "ANDROSCOGGIN COUNTY"
type input "00 - County"
select select "ME"
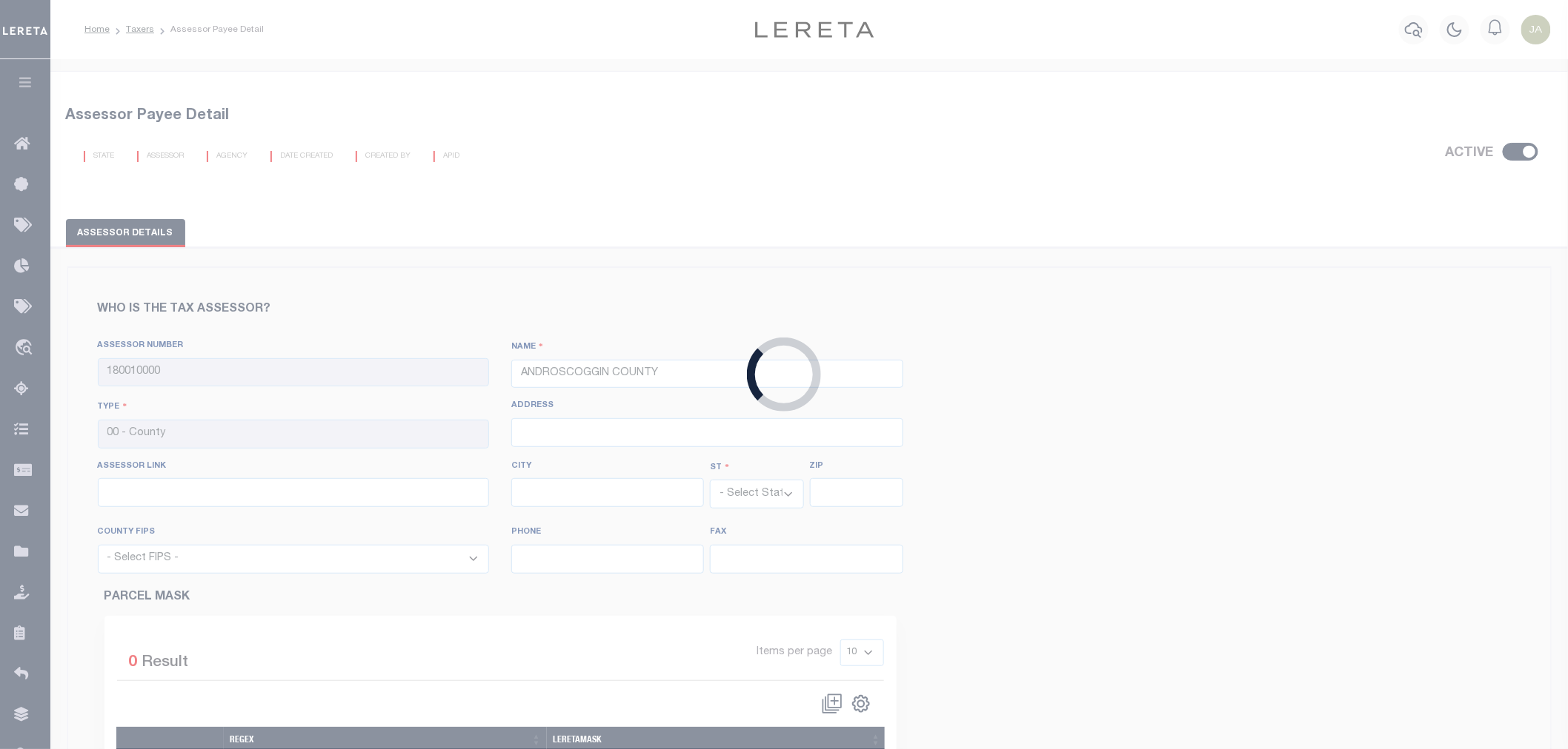
select select "23001"
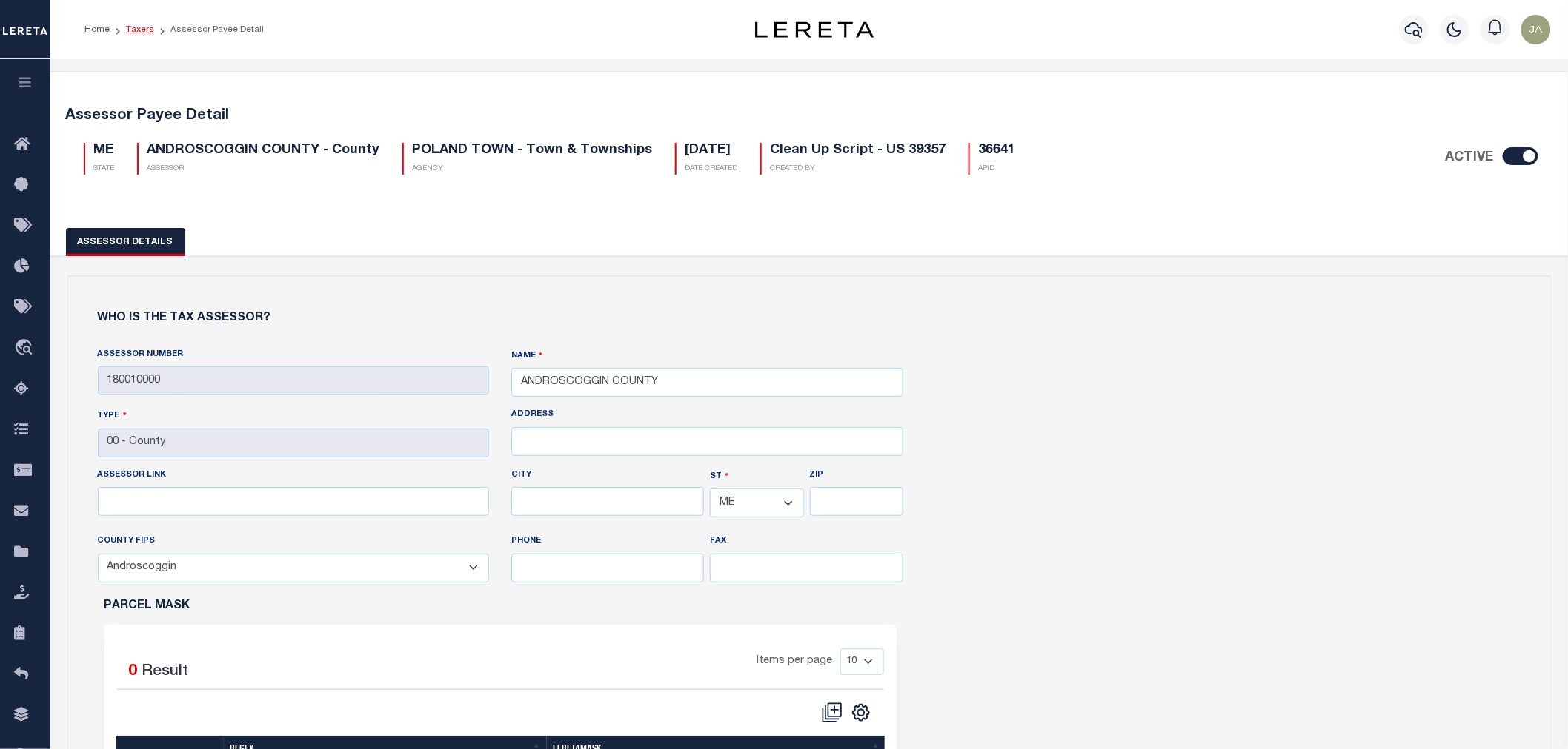
click at [137, 32] on link "Taxers" at bounding box center [140, 30] width 28 height 9
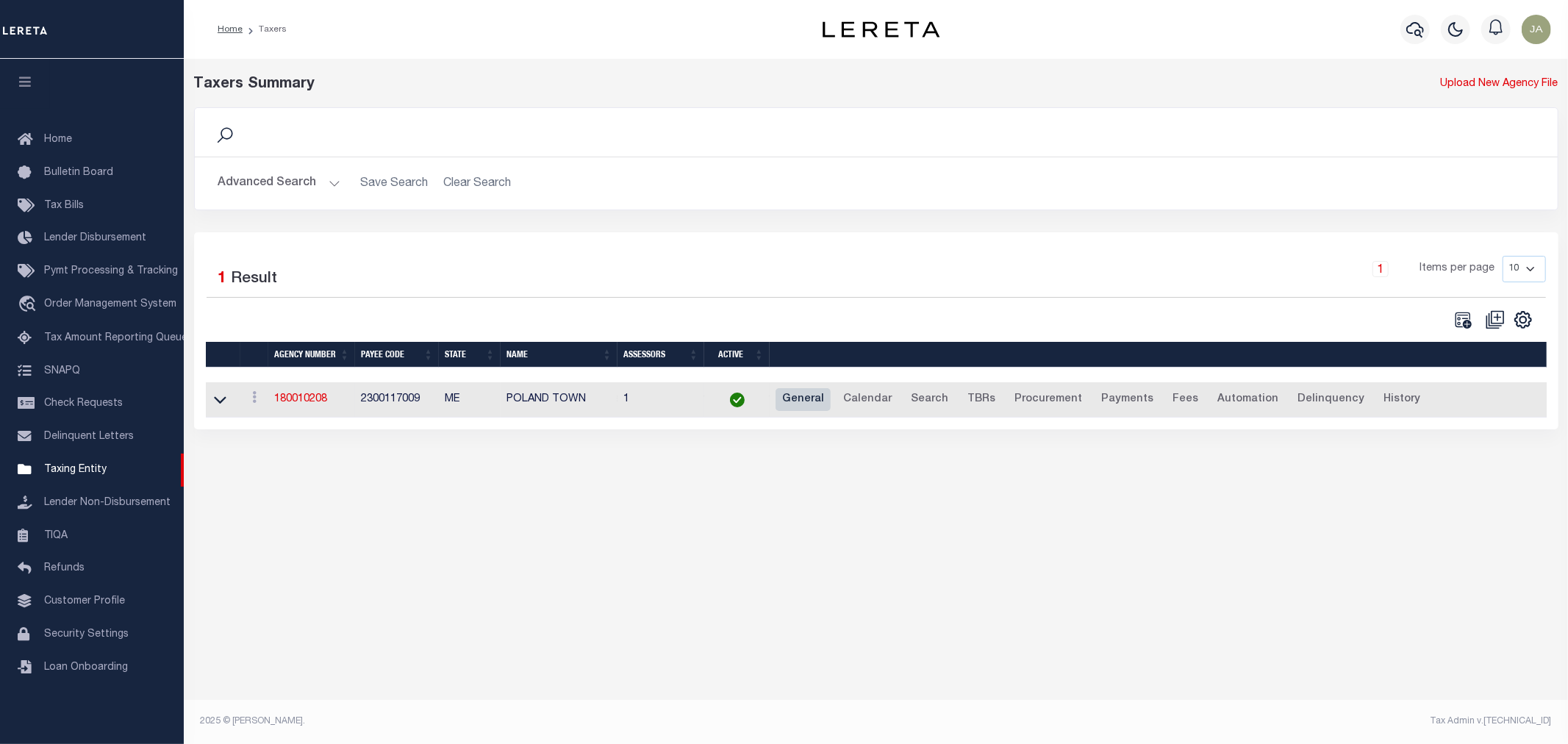
click at [805, 406] on link "General" at bounding box center [802, 400] width 55 height 24
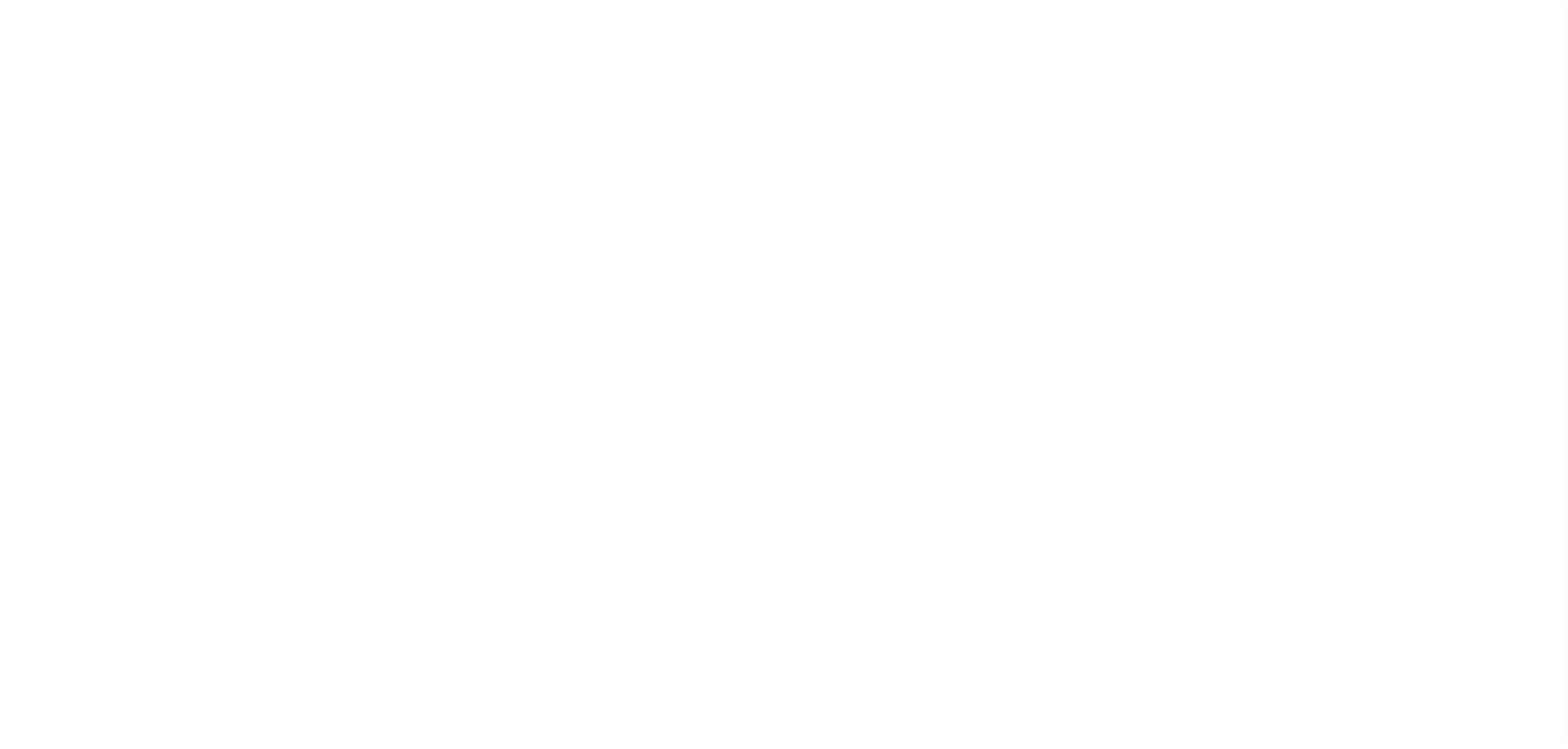
select select
